Goal: Navigation & Orientation: Find specific page/section

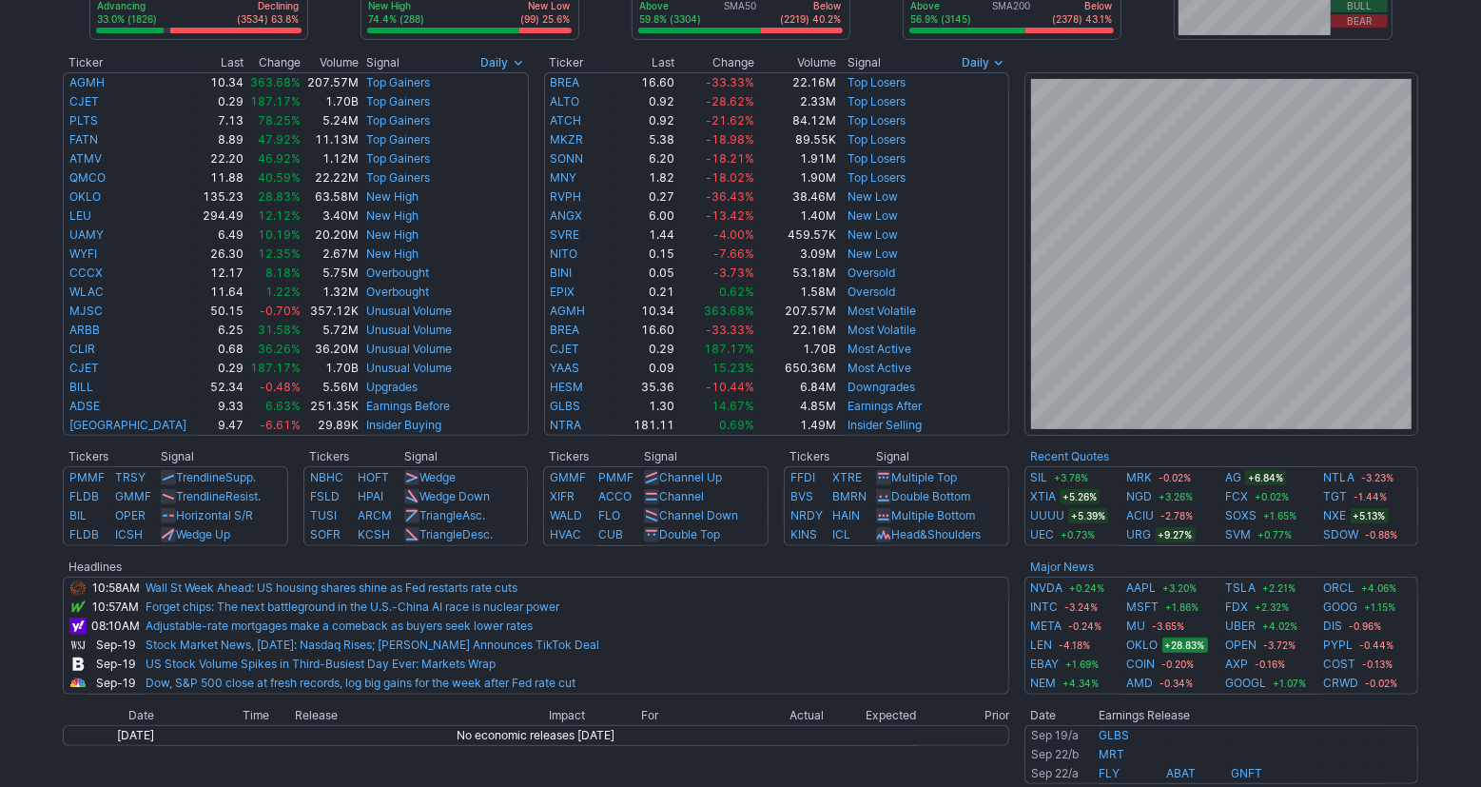
scroll to position [337, 0]
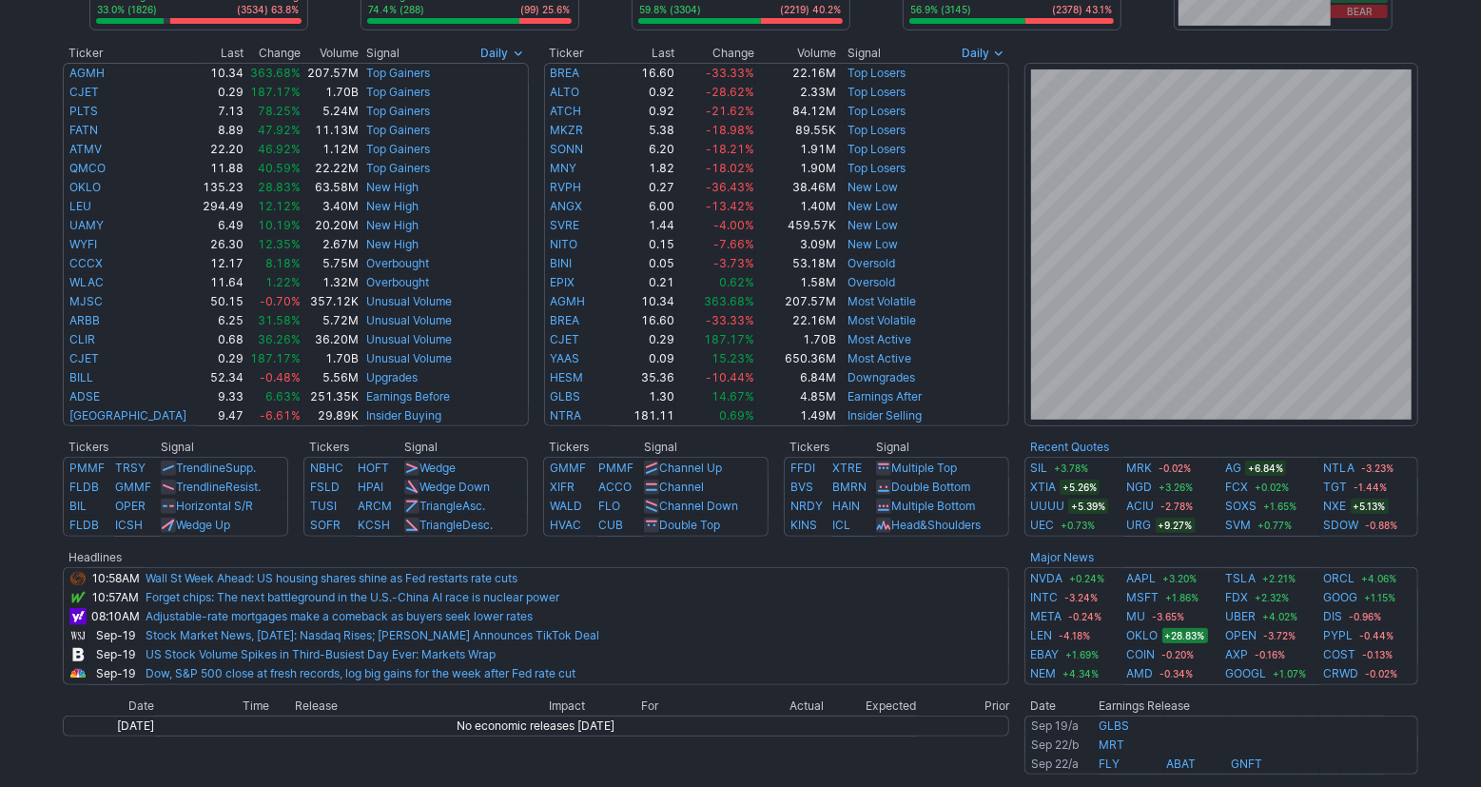
click at [1462, 477] on div "Advancing 33.0% (1826) Declining (3534) 63.8% New High 74.4% (288) New Low (99)…" at bounding box center [740, 433] width 1481 height 1319
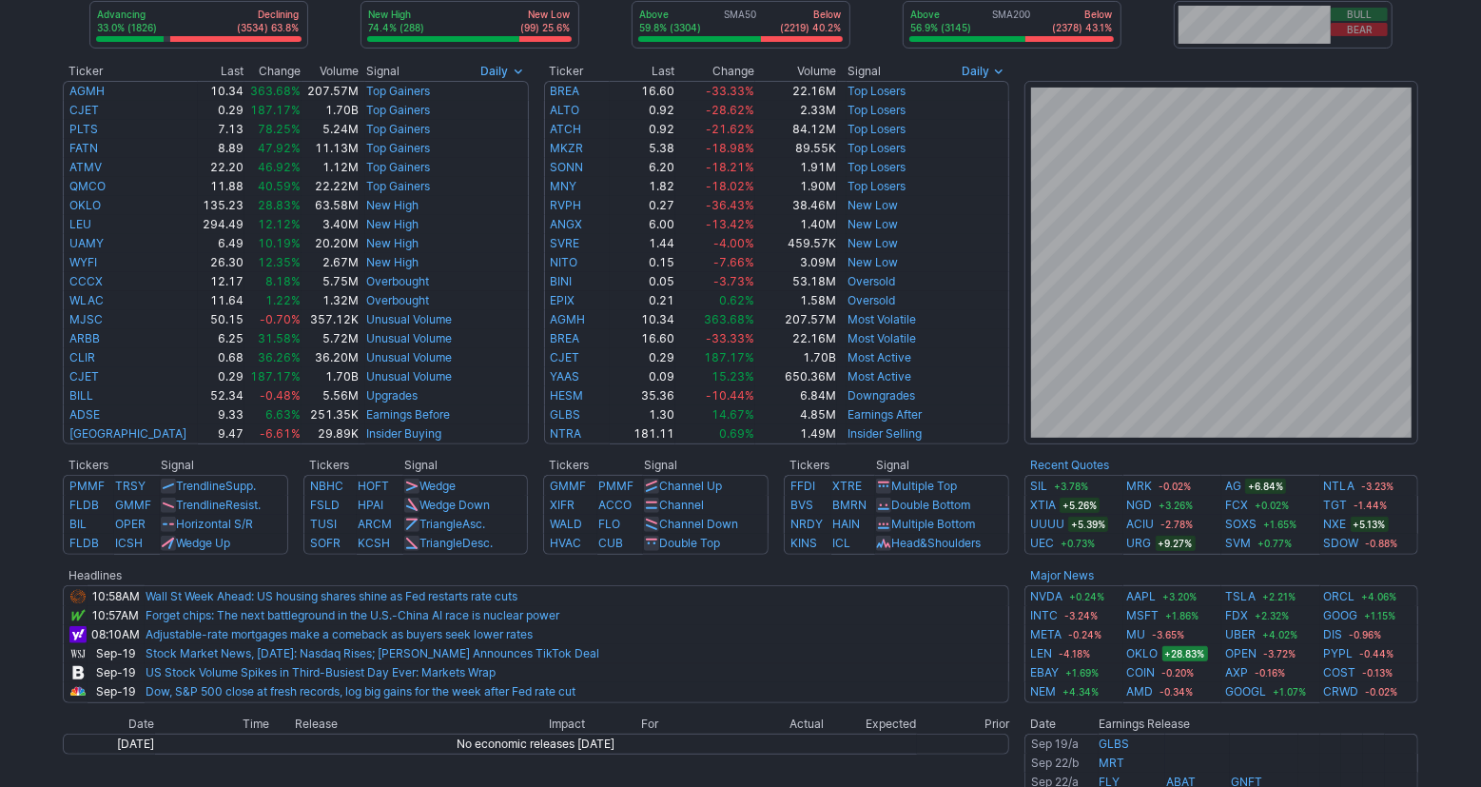
scroll to position [318, 0]
click at [1450, 541] on div "Advancing 33.0% (1826) Declining (3534) 63.8% New High 74.4% (288) New Low (99)…" at bounding box center [740, 452] width 1481 height 1319
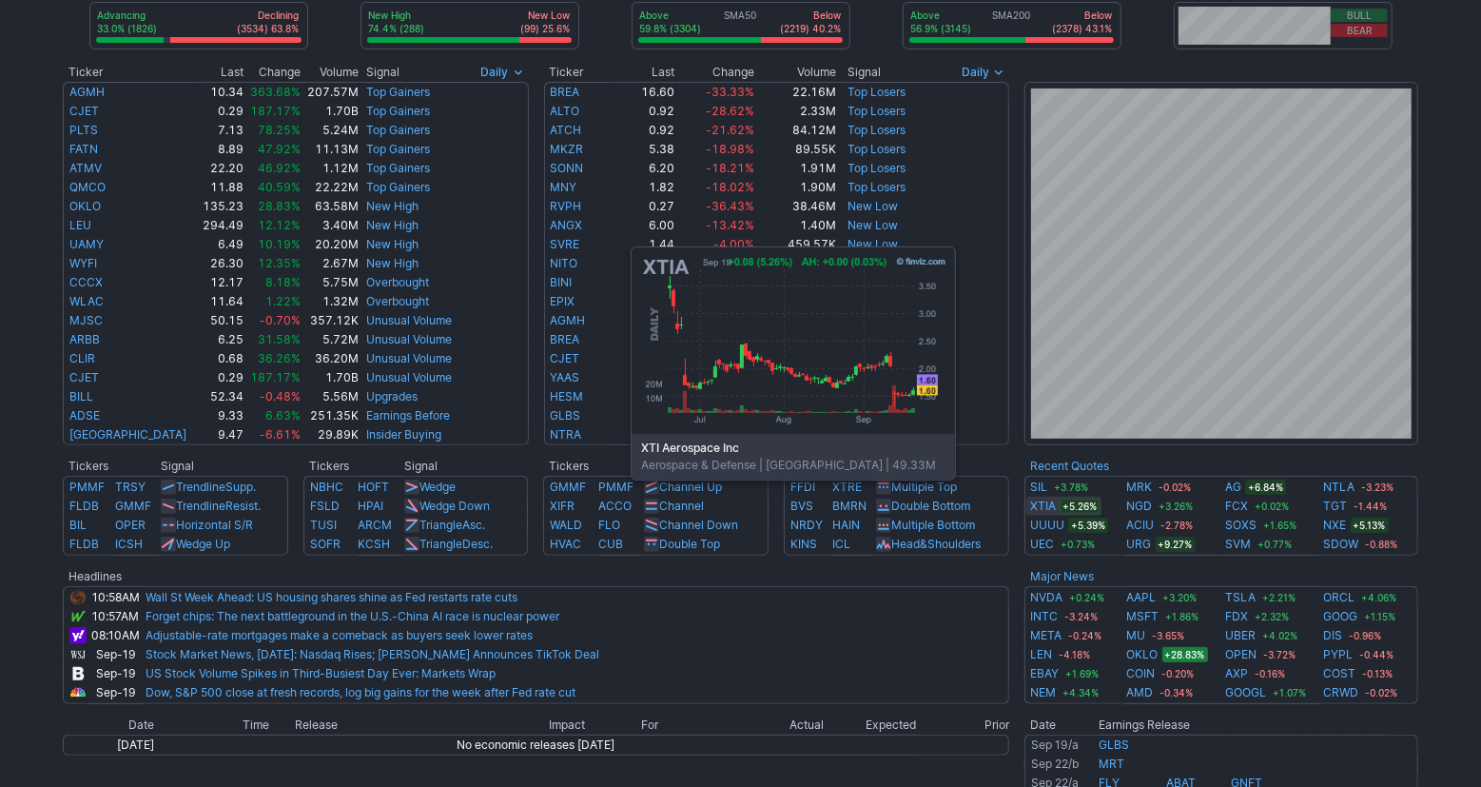
click at [1038, 508] on link "XTIA" at bounding box center [1043, 506] width 26 height 19
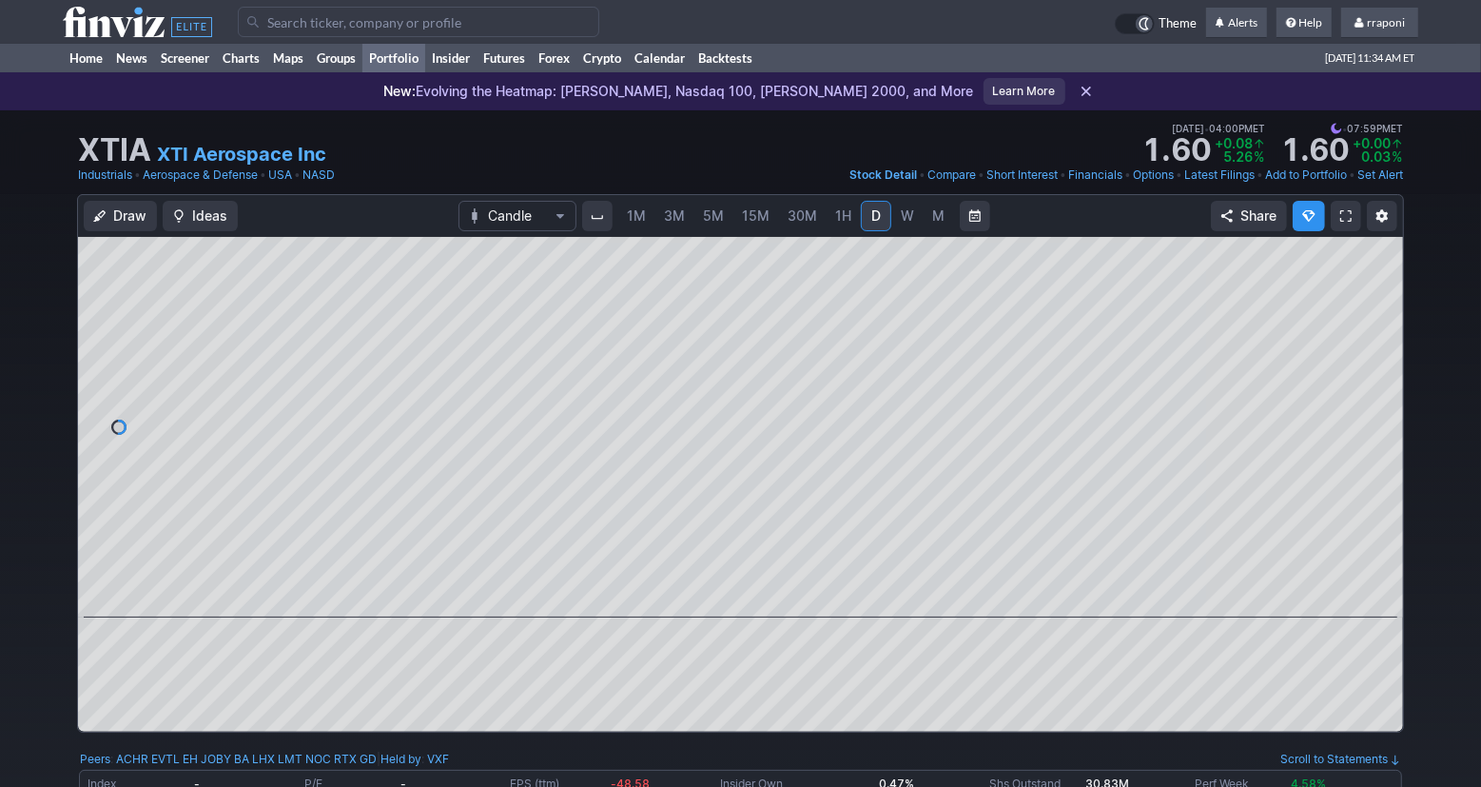
click at [418, 66] on link "Portfolio" at bounding box center [393, 58] width 63 height 29
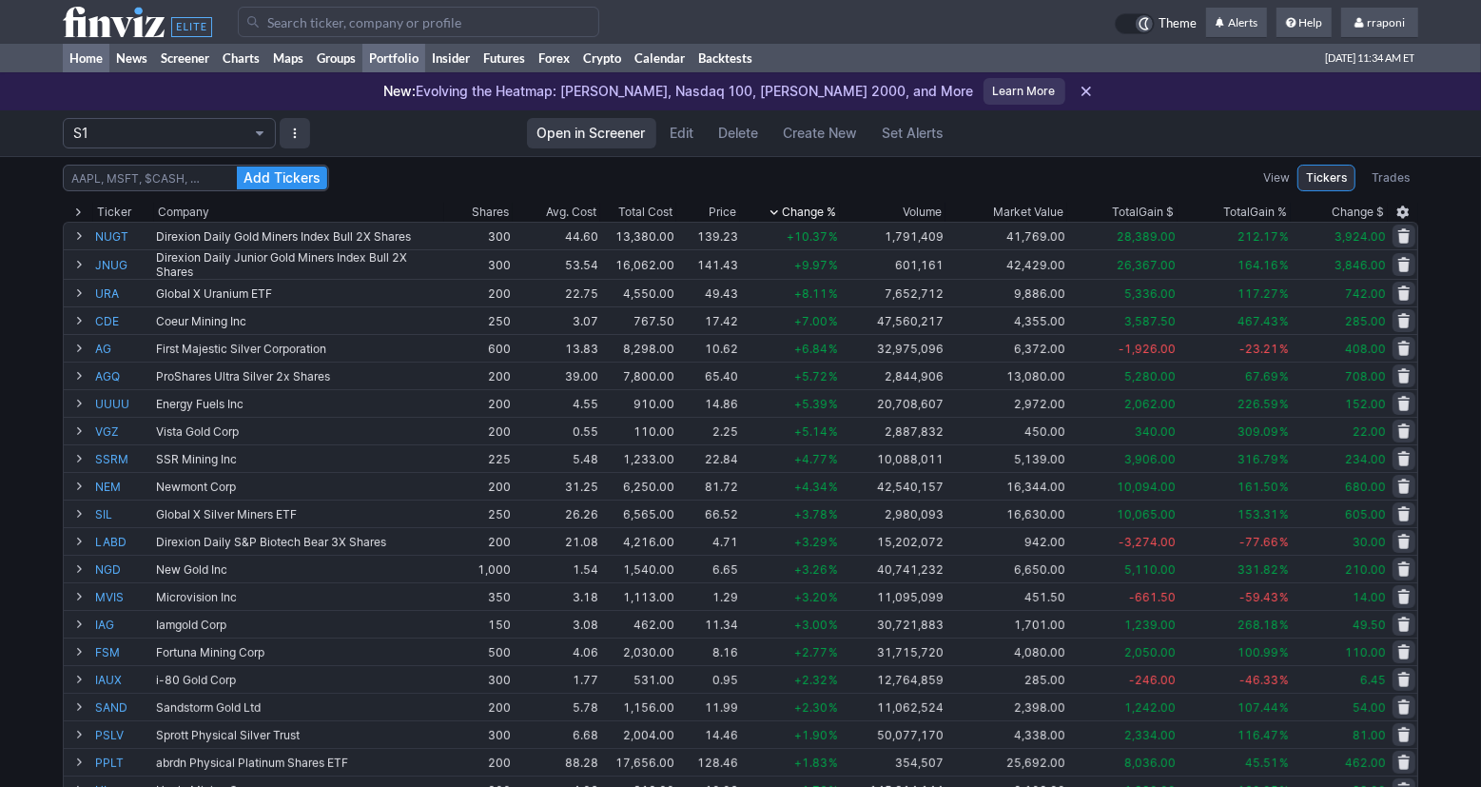
click at [99, 66] on link "Home" at bounding box center [86, 58] width 47 height 29
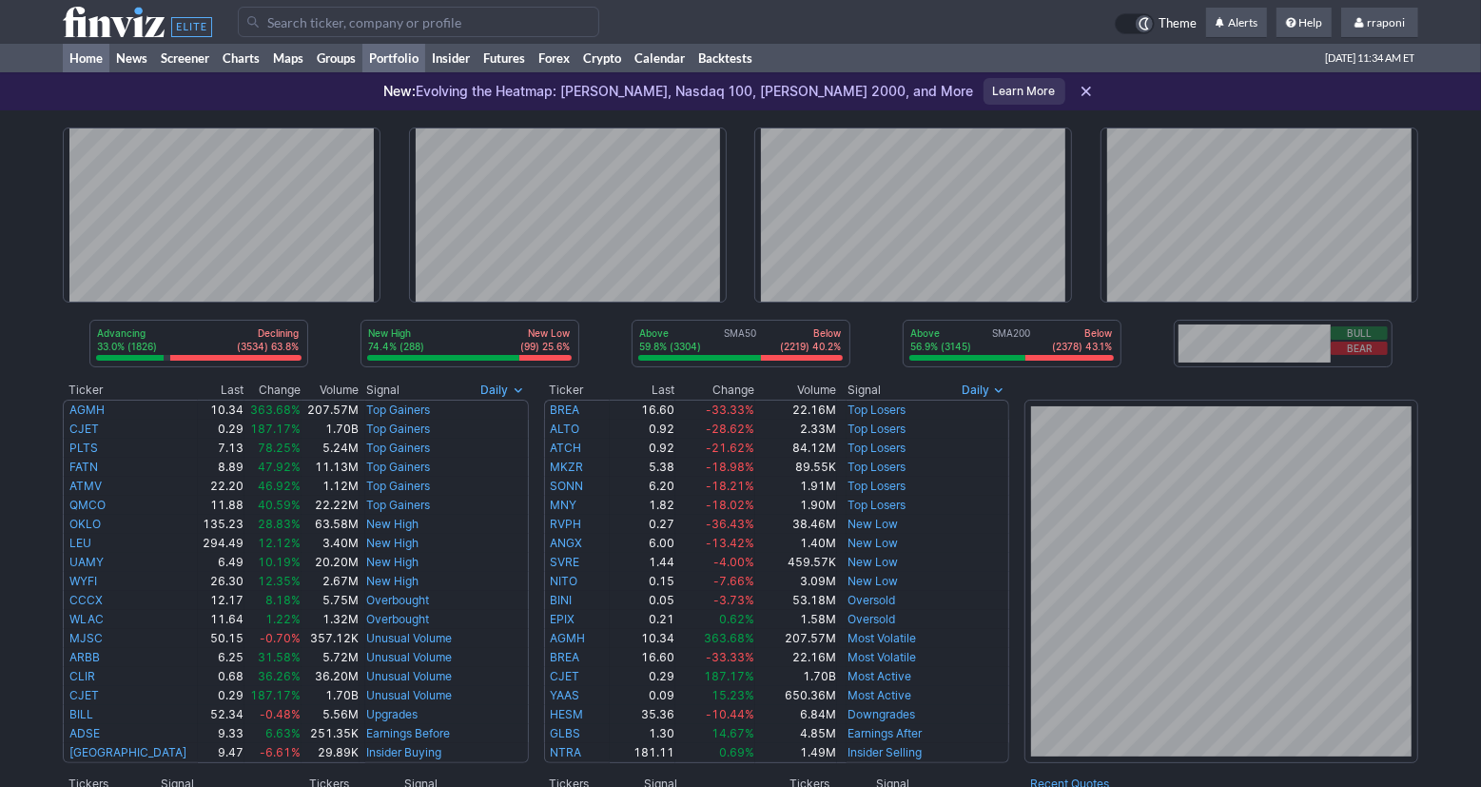
click at [404, 61] on link "Portfolio" at bounding box center [393, 58] width 63 height 29
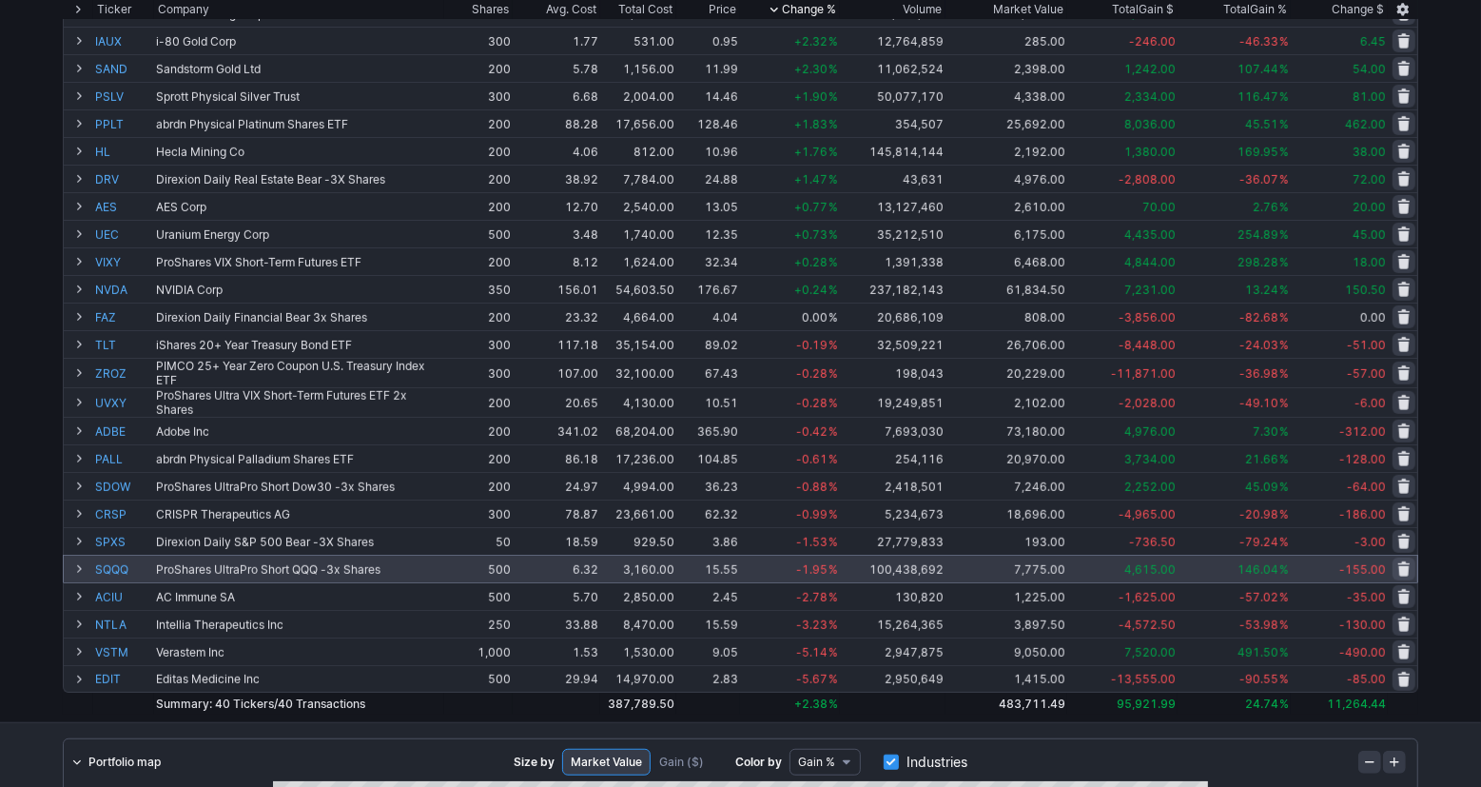
scroll to position [633, 0]
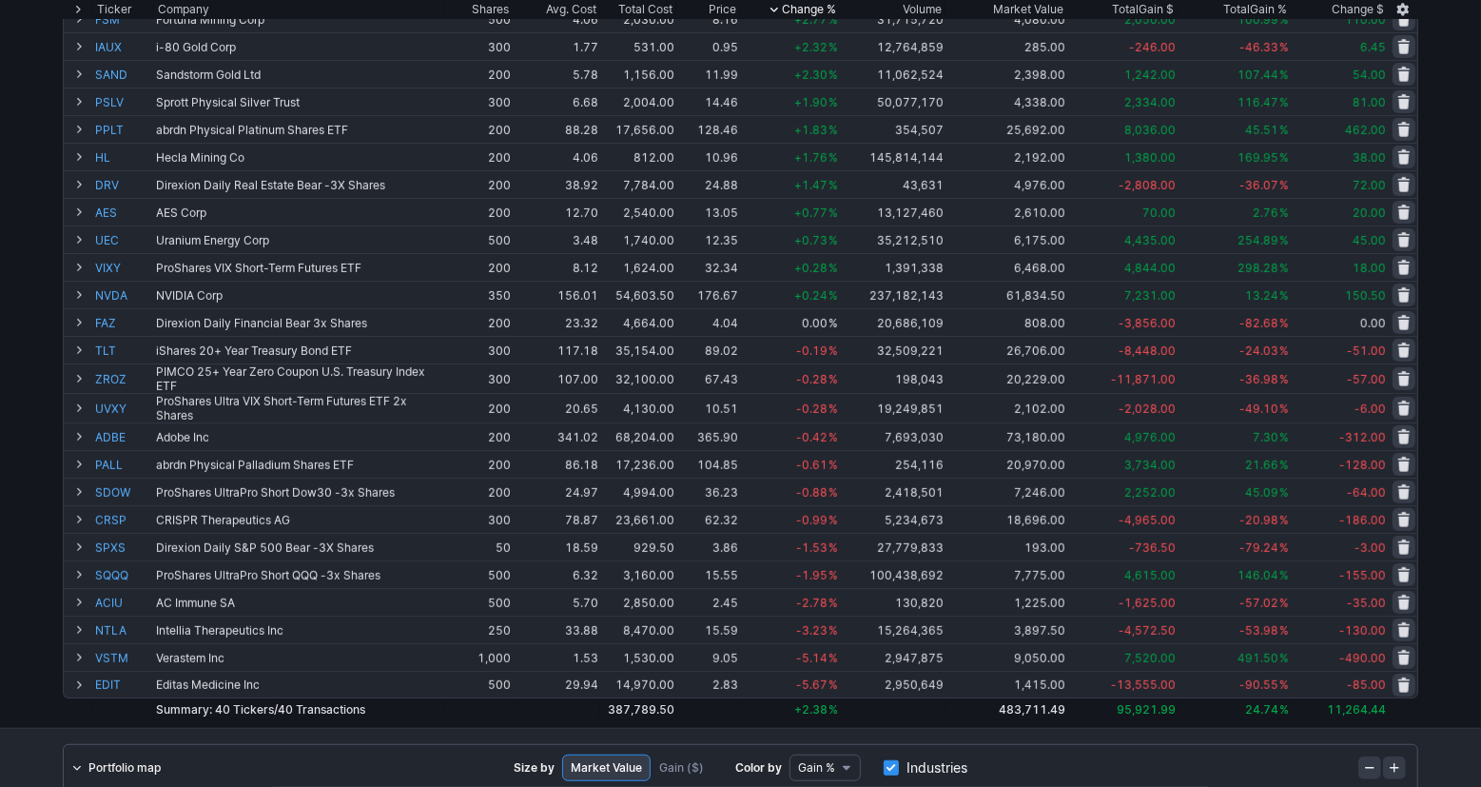
click at [1438, 442] on div "Add Tickers View Tickers Trades Ticker Company Shares Avg. Cost Total Cost Pric…" at bounding box center [740, 125] width 1481 height 1205
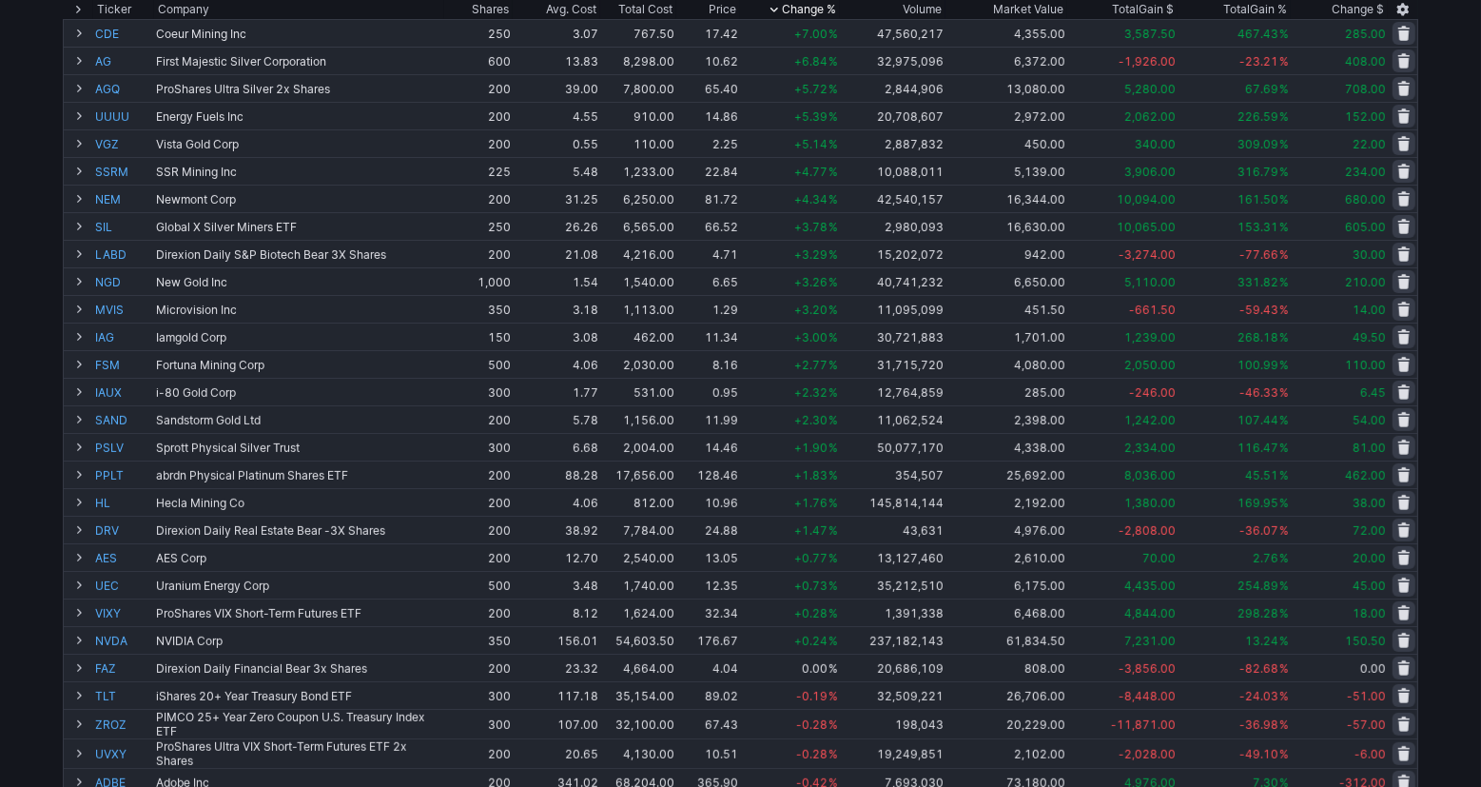
scroll to position [0, 0]
